Goal: Navigation & Orientation: Find specific page/section

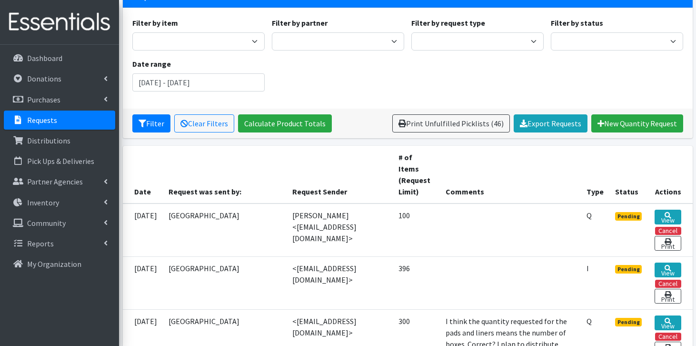
scroll to position [76, 0]
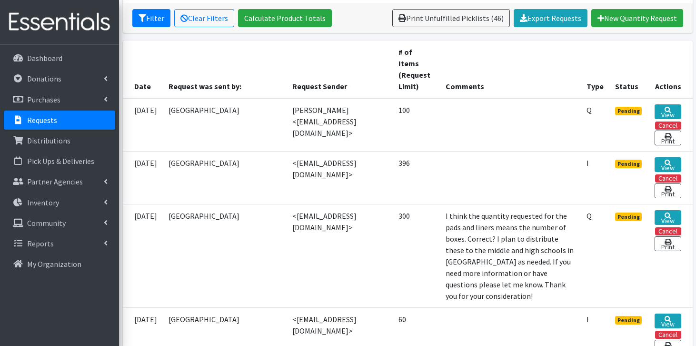
scroll to position [179, 0]
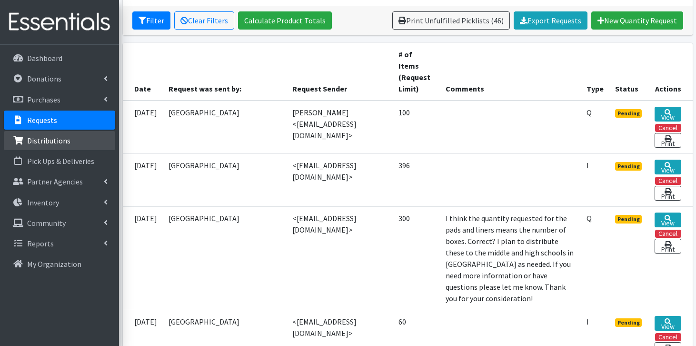
click at [71, 139] on link "Distributions" at bounding box center [59, 140] width 111 height 19
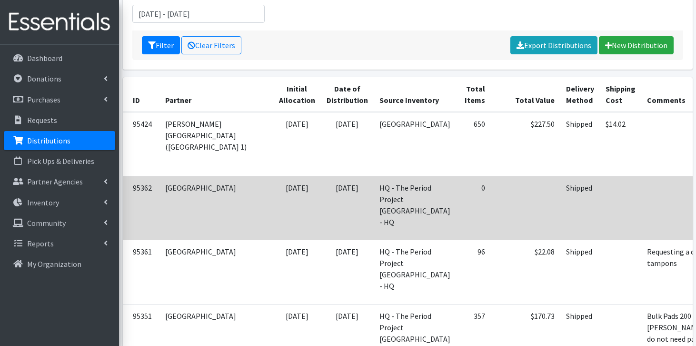
scroll to position [0, 10]
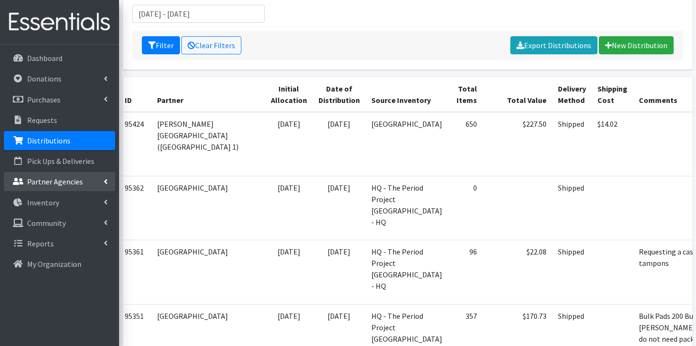
click at [71, 182] on p "Partner Agencies" at bounding box center [55, 182] width 56 height 10
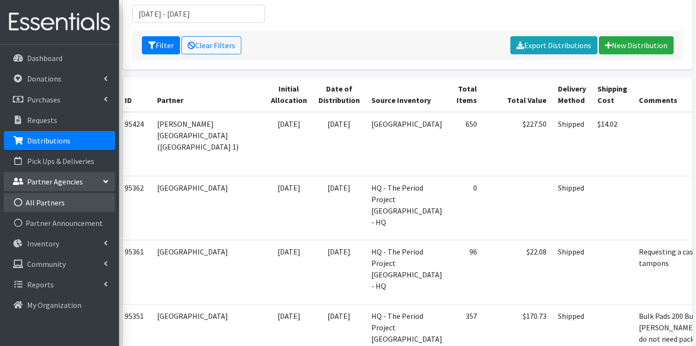
click at [63, 202] on link "All Partners" at bounding box center [59, 202] width 111 height 19
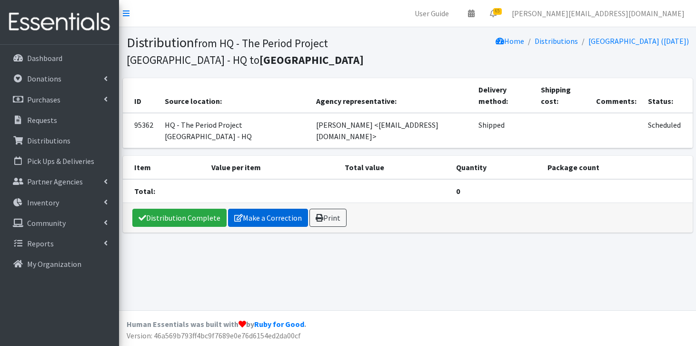
click at [260, 209] on link "Make a Correction" at bounding box center [268, 218] width 80 height 18
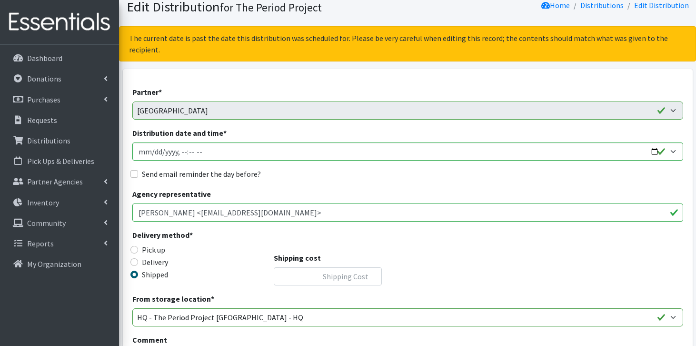
scroll to position [13, 0]
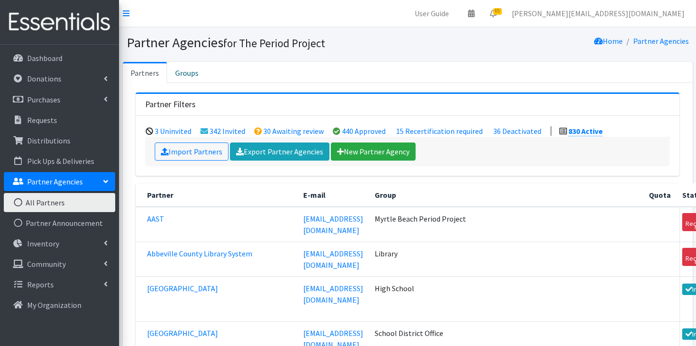
scroll to position [4576, 0]
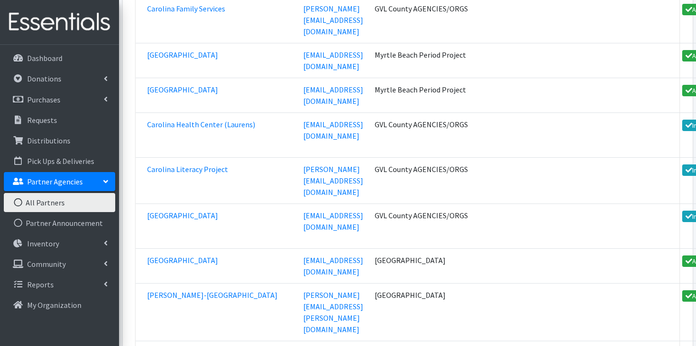
scroll to position [4597, 0]
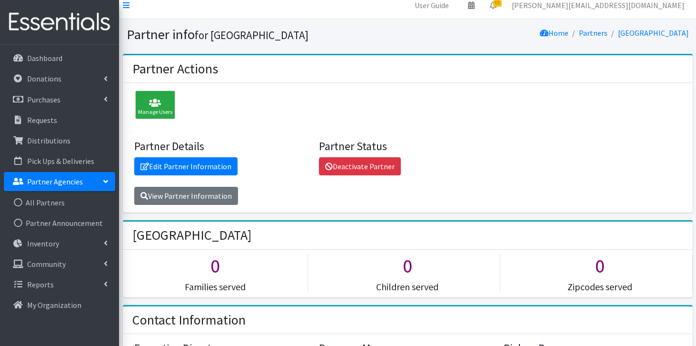
scroll to position [9, 0]
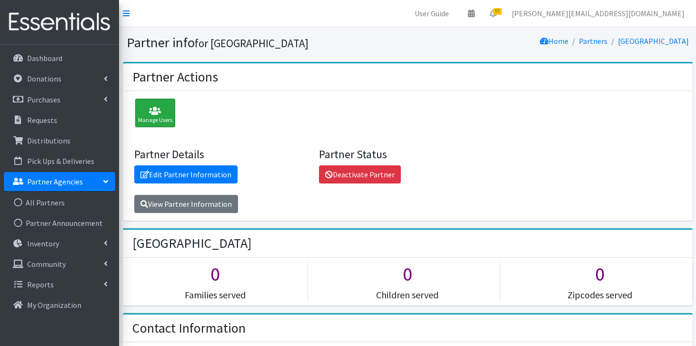
click at [150, 116] on div "Manage Users" at bounding box center [155, 113] width 40 height 29
click at [49, 199] on link "All Partners" at bounding box center [59, 202] width 111 height 19
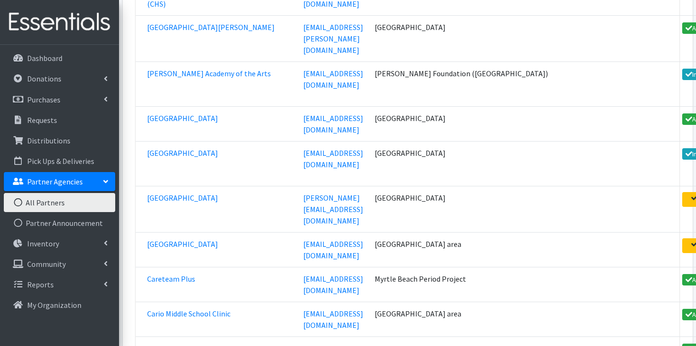
scroll to position [28278, 0]
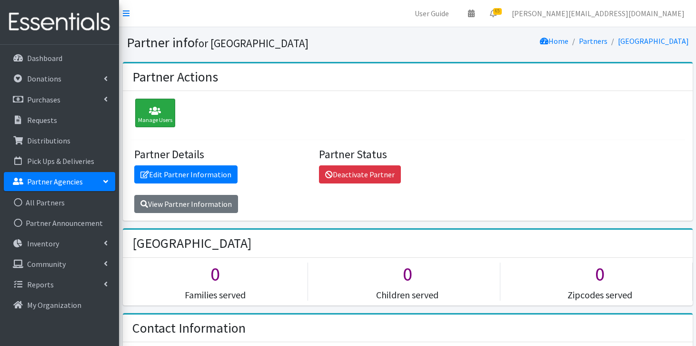
click at [158, 103] on div "Manage Users" at bounding box center [155, 113] width 40 height 29
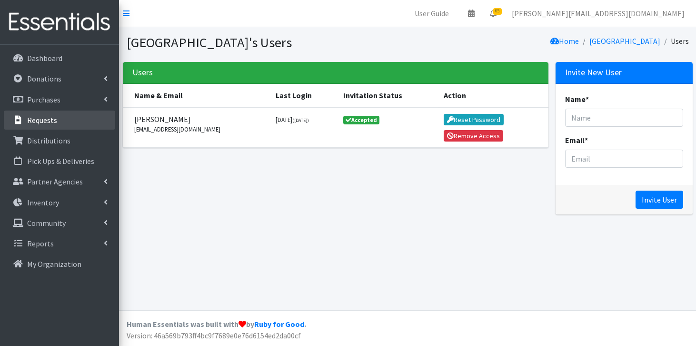
click at [44, 122] on p "Requests" at bounding box center [42, 120] width 30 height 10
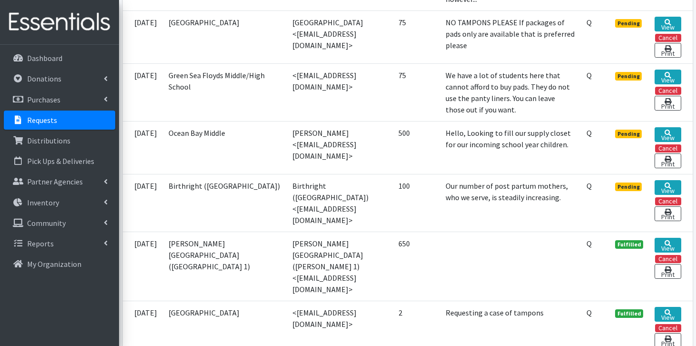
scroll to position [827, 0]
